Goal: Check status: Check status

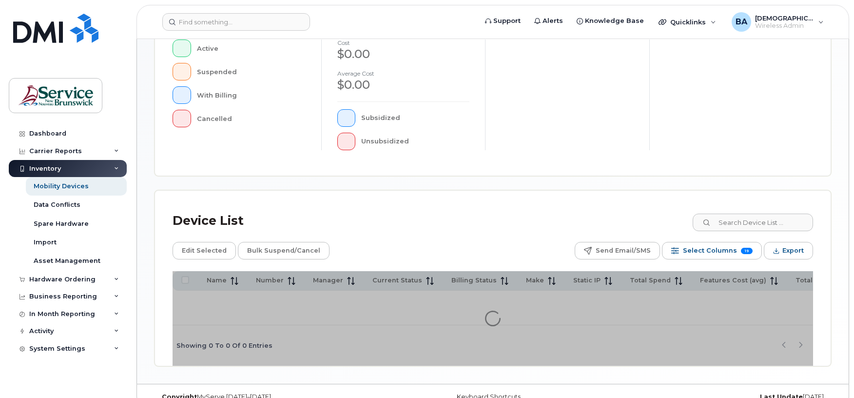
scroll to position [276, 0]
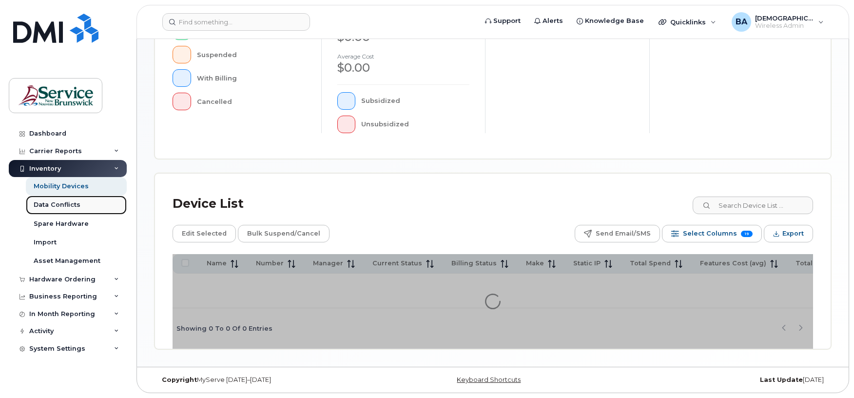
click at [51, 201] on div "Data Conflicts" at bounding box center [57, 204] width 47 height 9
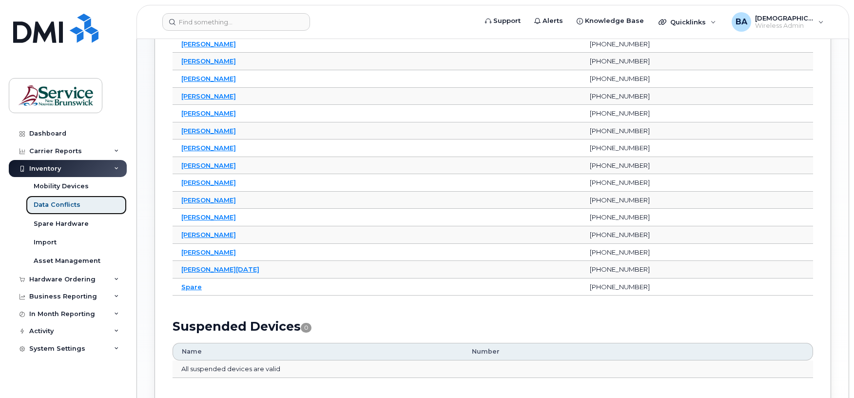
scroll to position [390, 0]
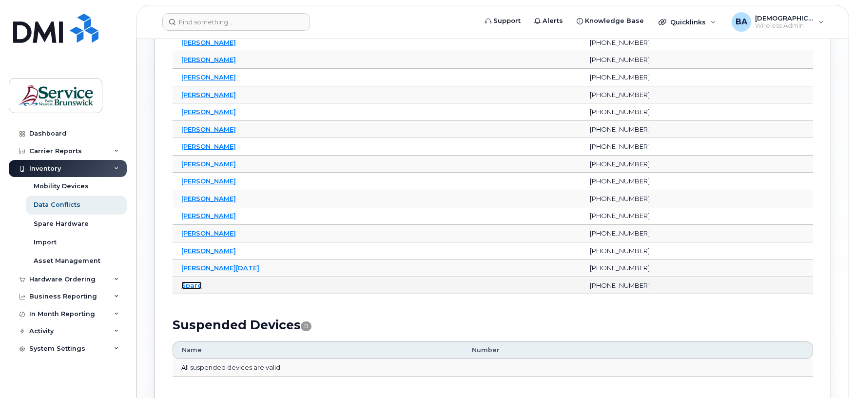
click at [190, 289] on link "Spare" at bounding box center [191, 285] width 20 height 8
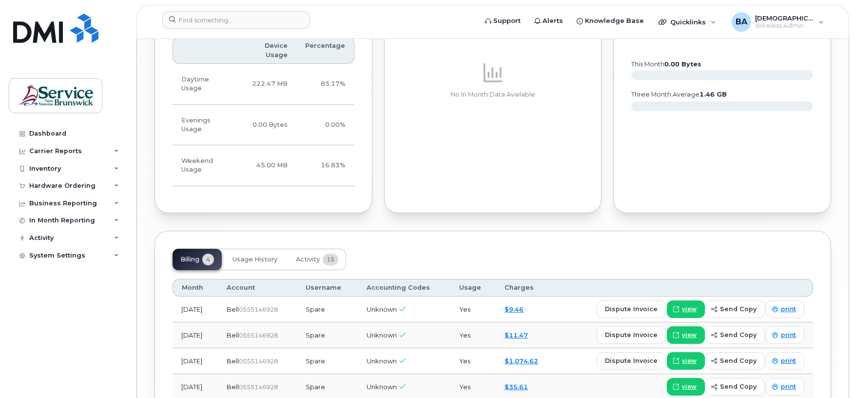
scroll to position [839, 0]
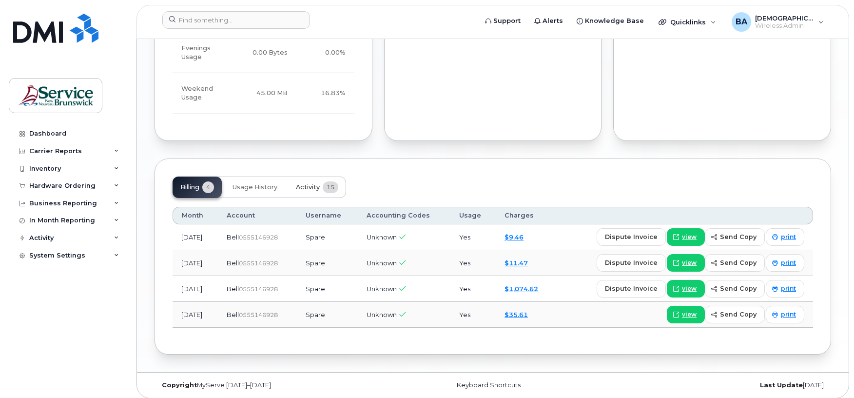
click at [303, 183] on span "Activity" at bounding box center [308, 187] width 24 height 8
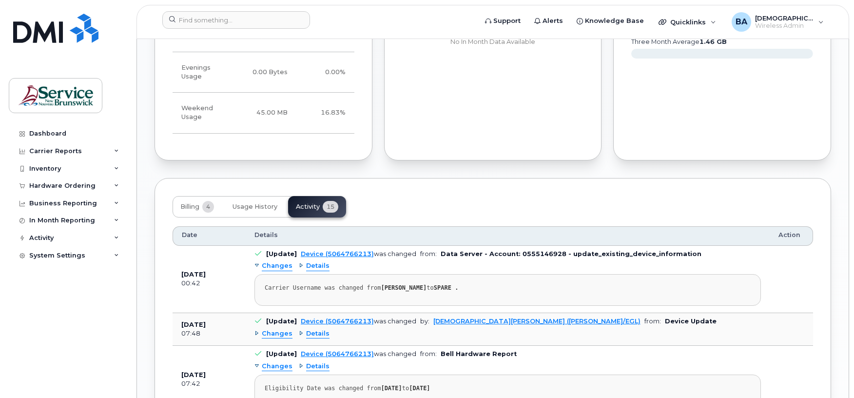
scroll to position [866, 0]
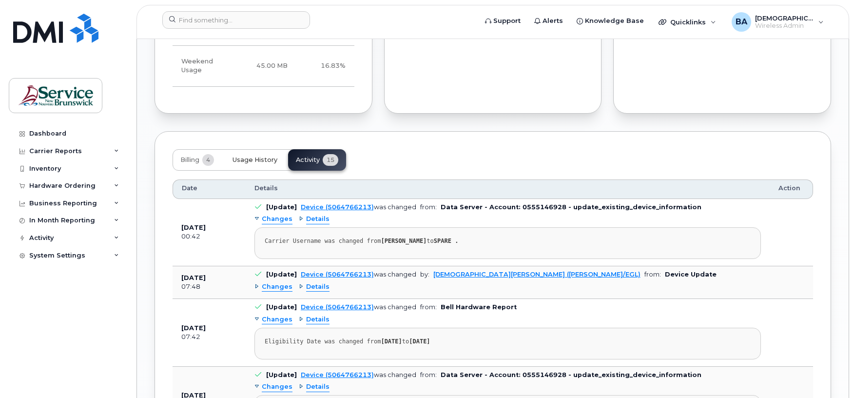
click at [261, 156] on span "Usage History" at bounding box center [255, 160] width 45 height 8
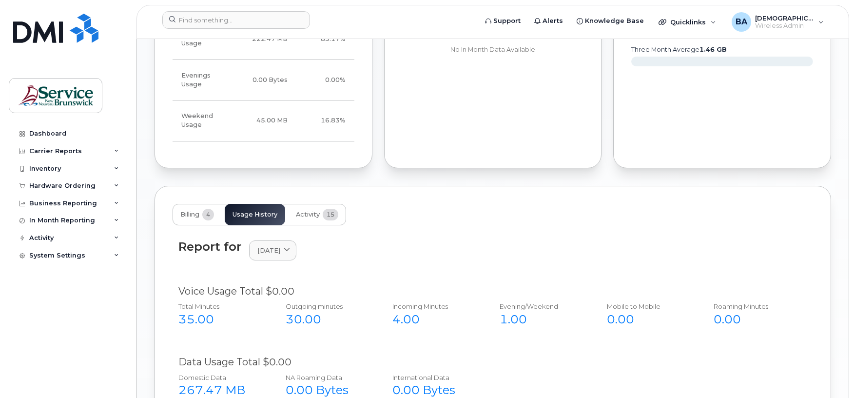
scroll to position [788, 0]
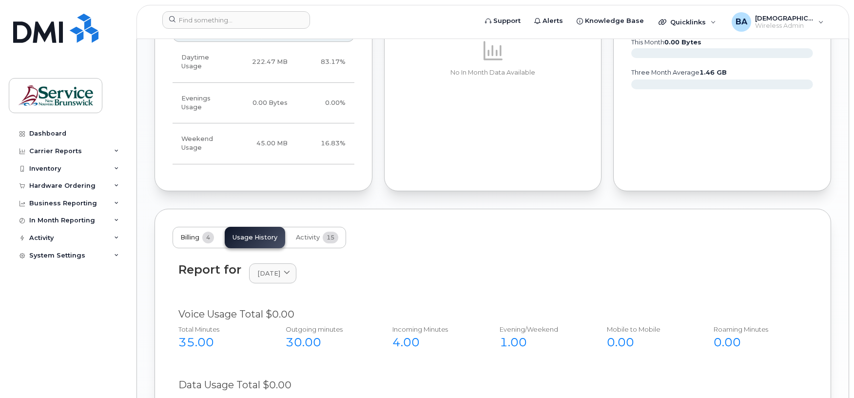
click at [190, 234] on span "Billing" at bounding box center [189, 238] width 19 height 8
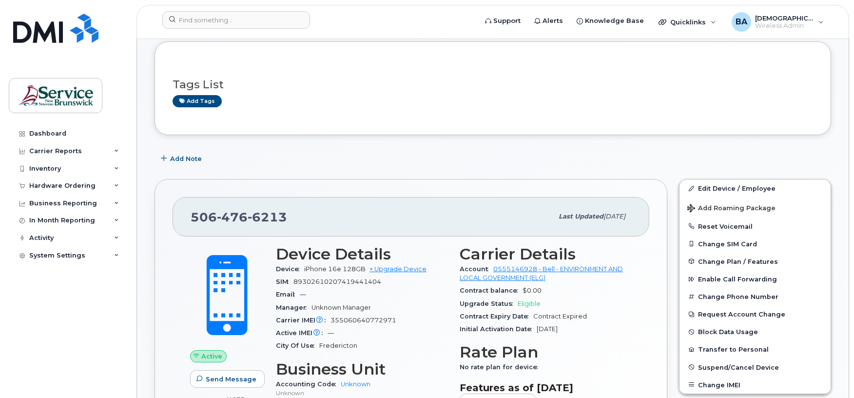
scroll to position [0, 0]
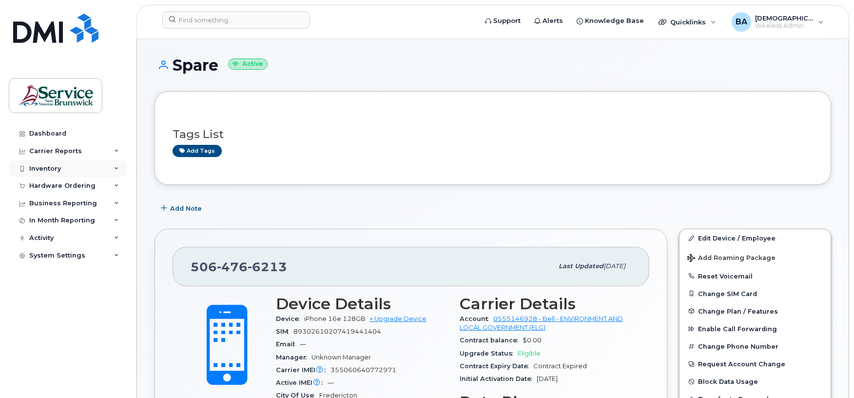
click at [45, 170] on div "Inventory" at bounding box center [45, 169] width 32 height 8
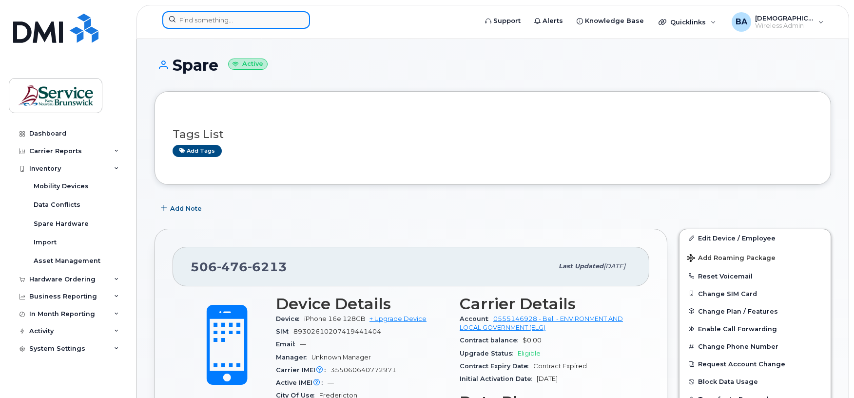
click at [227, 14] on input at bounding box center [236, 20] width 148 height 18
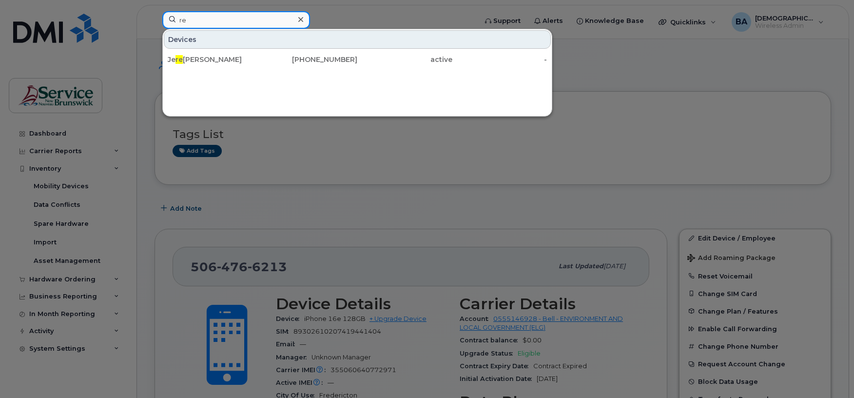
type input "r"
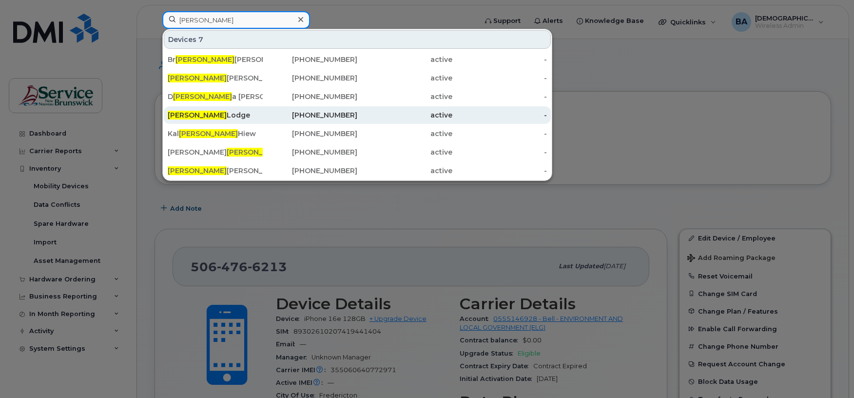
type input "ian"
click at [184, 114] on div "Ian Lodge" at bounding box center [215, 115] width 95 height 10
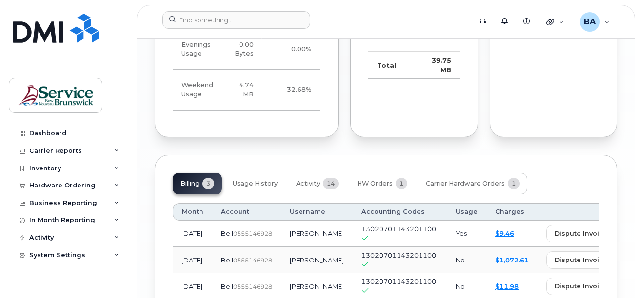
scroll to position [1019, 0]
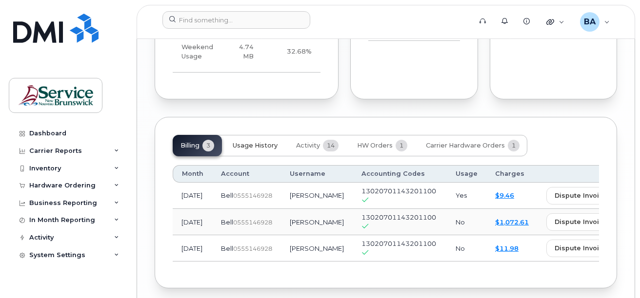
click at [270, 142] on span "Usage History" at bounding box center [255, 146] width 45 height 8
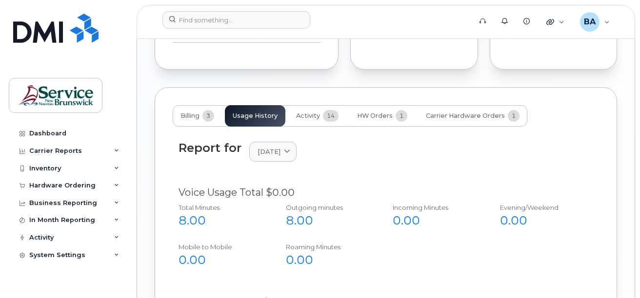
scroll to position [1044, 0]
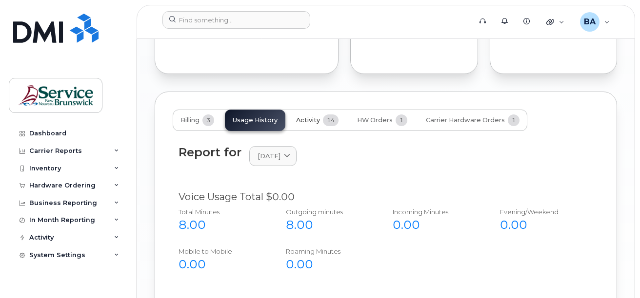
click at [307, 117] on span "Activity" at bounding box center [308, 121] width 24 height 8
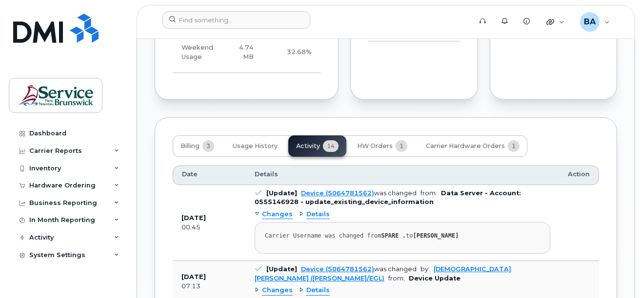
scroll to position [996, 0]
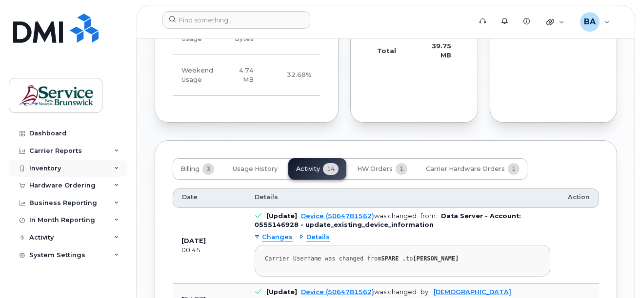
click at [61, 167] on div "Inventory" at bounding box center [68, 169] width 118 height 18
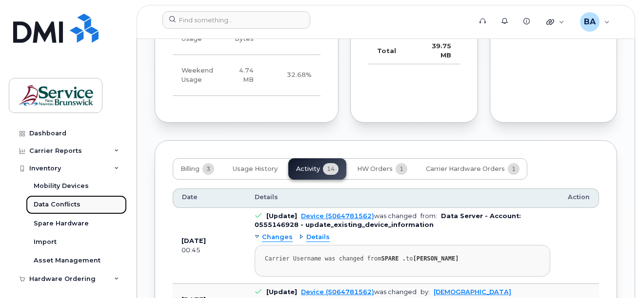
click at [61, 206] on div "Data Conflicts" at bounding box center [57, 204] width 47 height 9
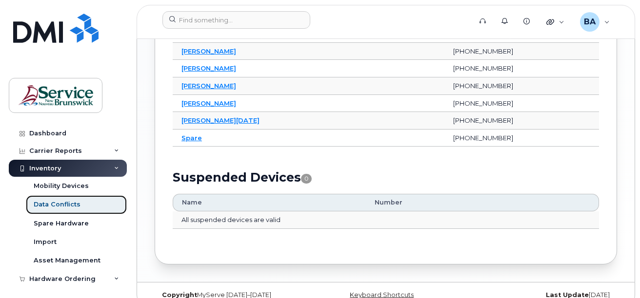
scroll to position [570, 0]
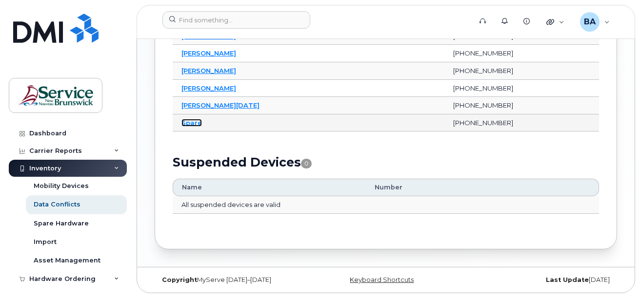
click at [193, 121] on link "Spare" at bounding box center [191, 123] width 20 height 8
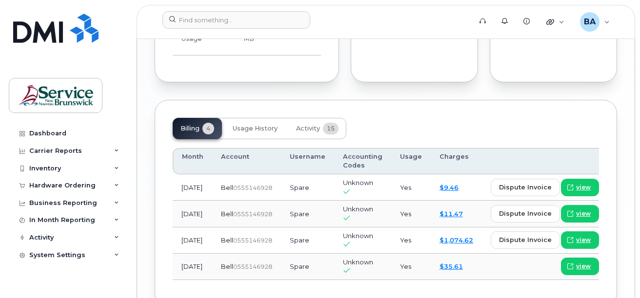
scroll to position [1032, 0]
